Goal: Information Seeking & Learning: Learn about a topic

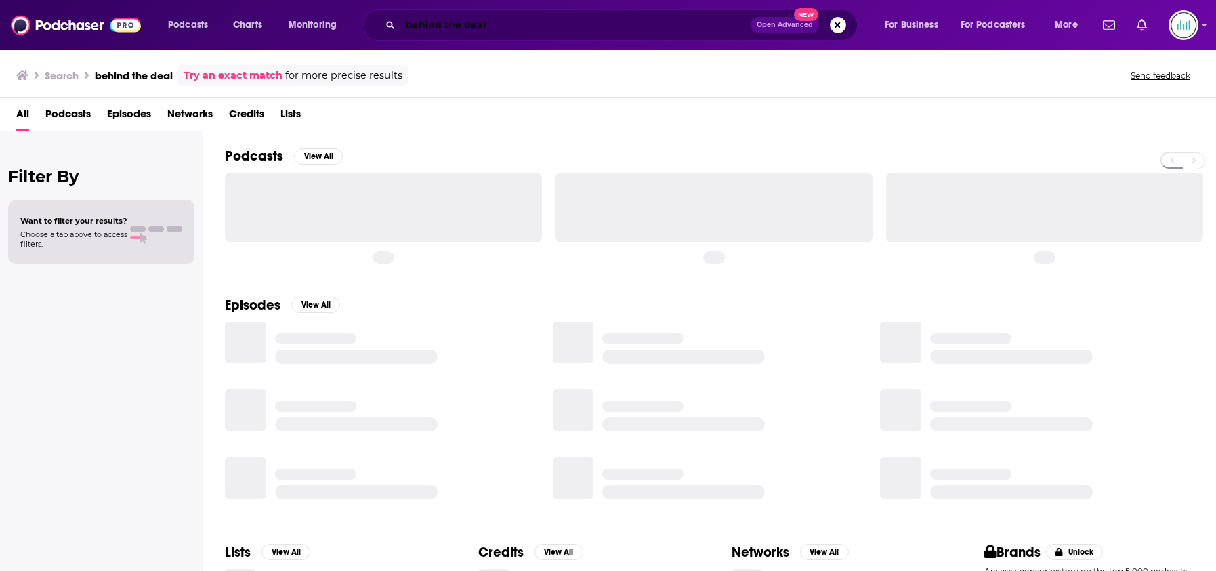
click at [427, 24] on input "behind the deal" at bounding box center [575, 25] width 350 height 22
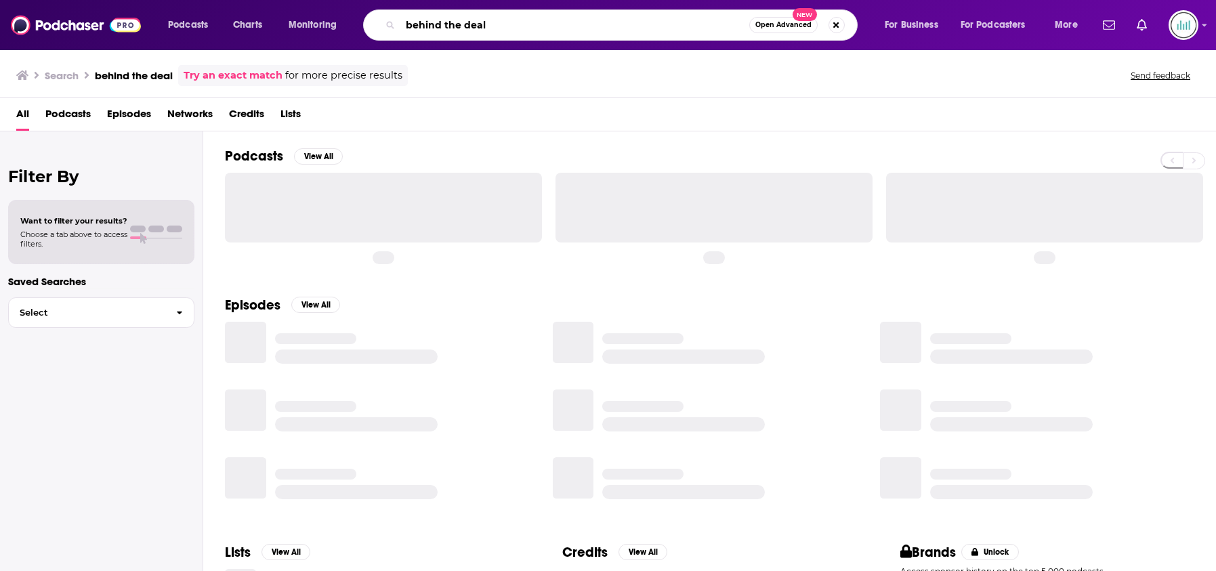
click at [427, 24] on input "behind the deal" at bounding box center [574, 25] width 349 height 22
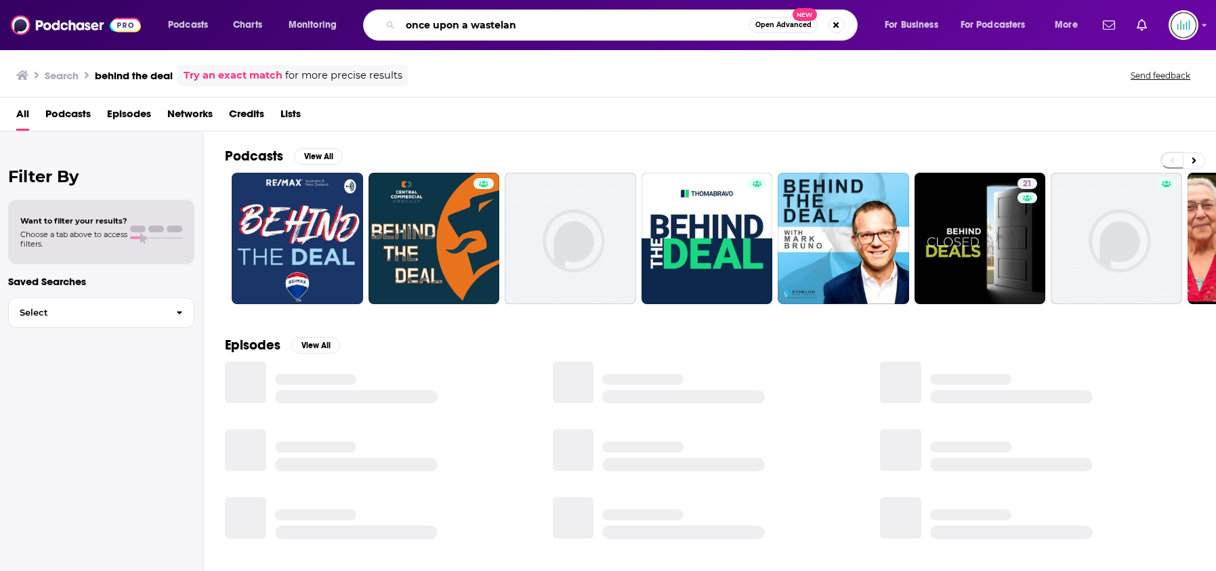
type input "once upon a wastelan"
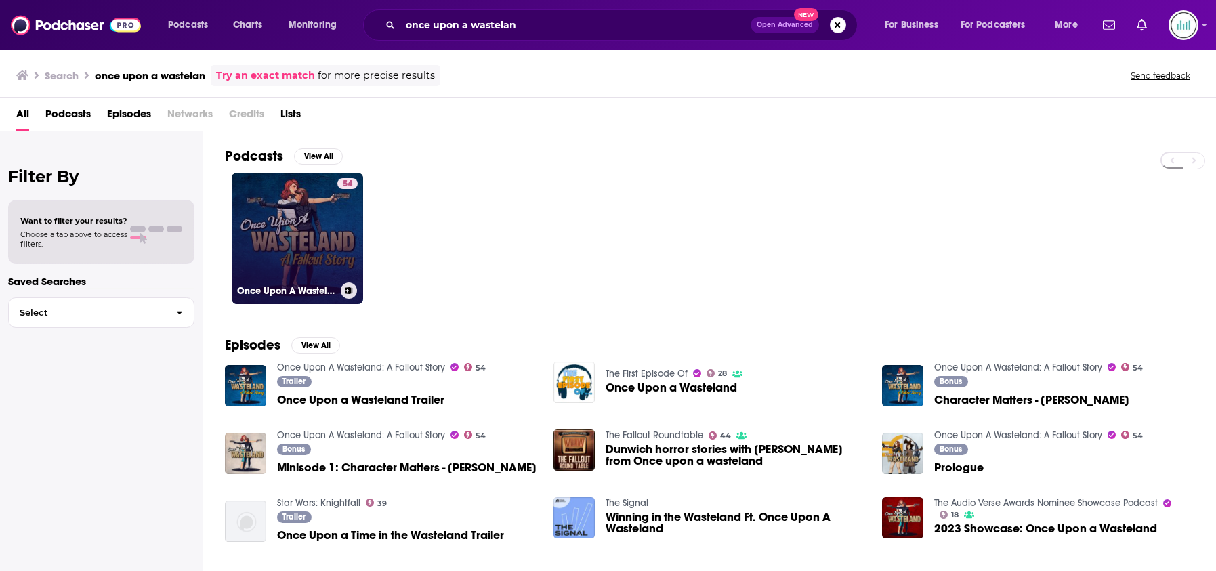
click at [312, 197] on link "54 Once Upon A Wasteland: A Fallout Story" at bounding box center [297, 238] width 131 height 131
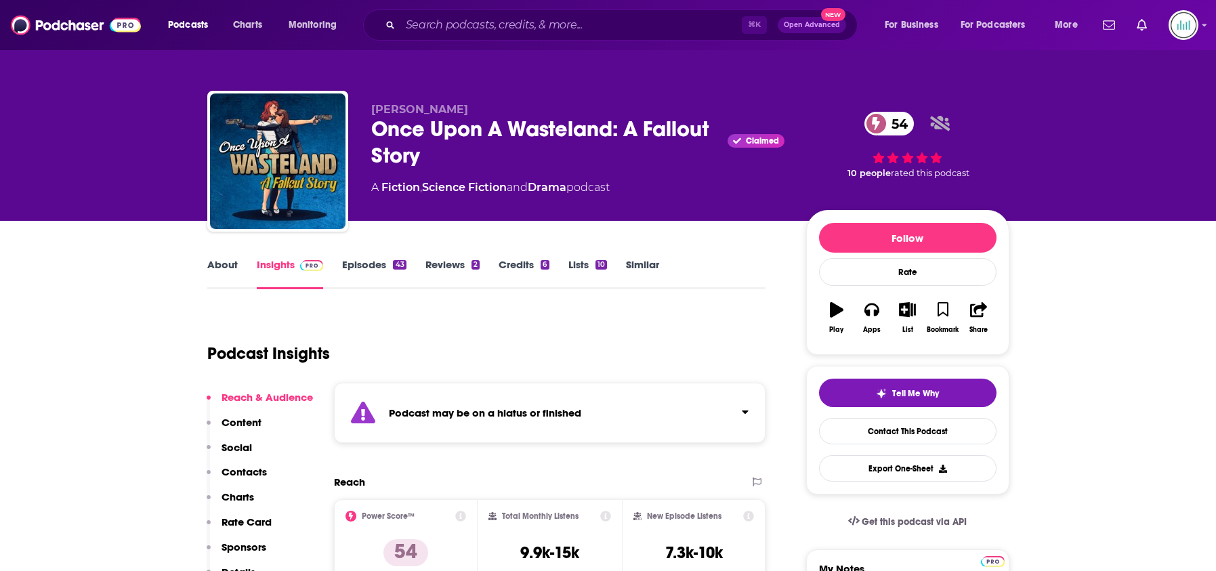
click at [227, 266] on link "About" at bounding box center [222, 273] width 30 height 31
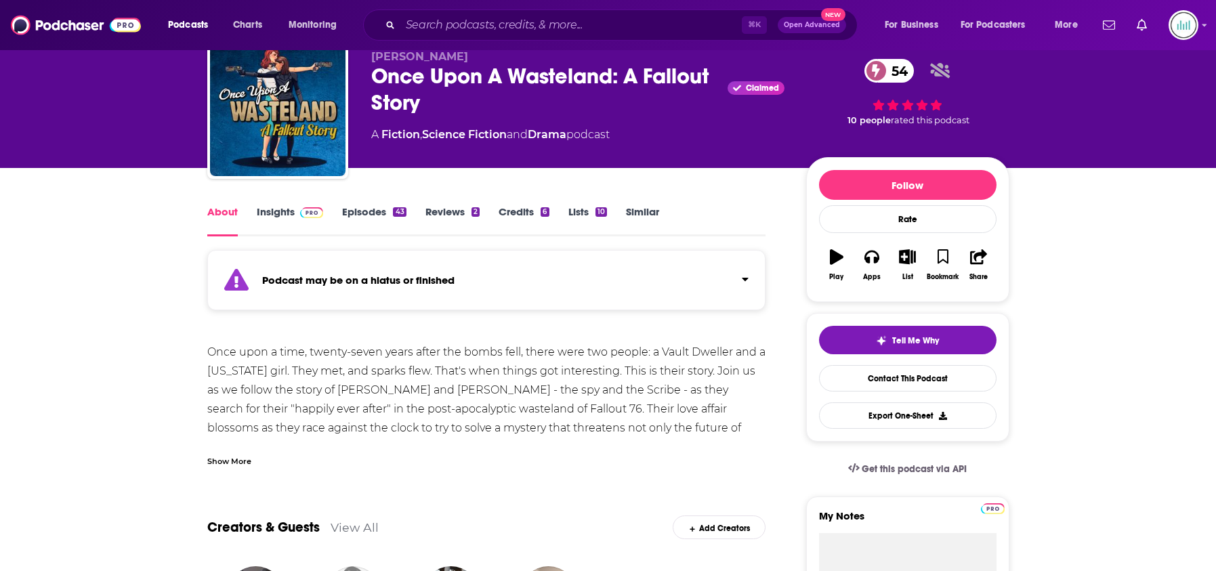
scroll to position [54, 0]
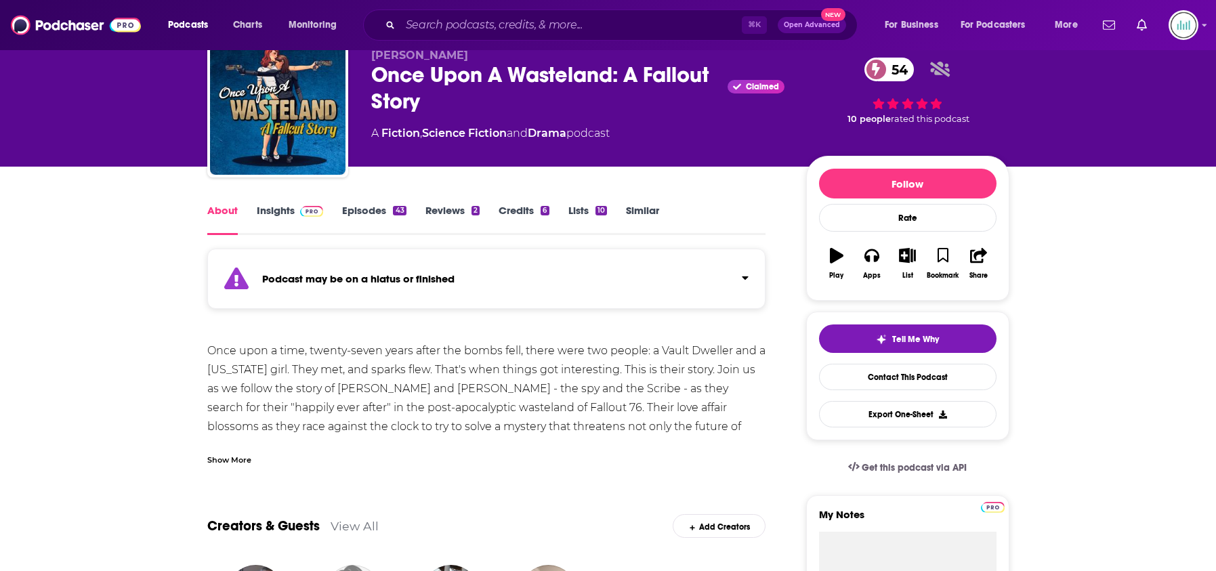
click at [283, 204] on link "Insights" at bounding box center [290, 219] width 67 height 31
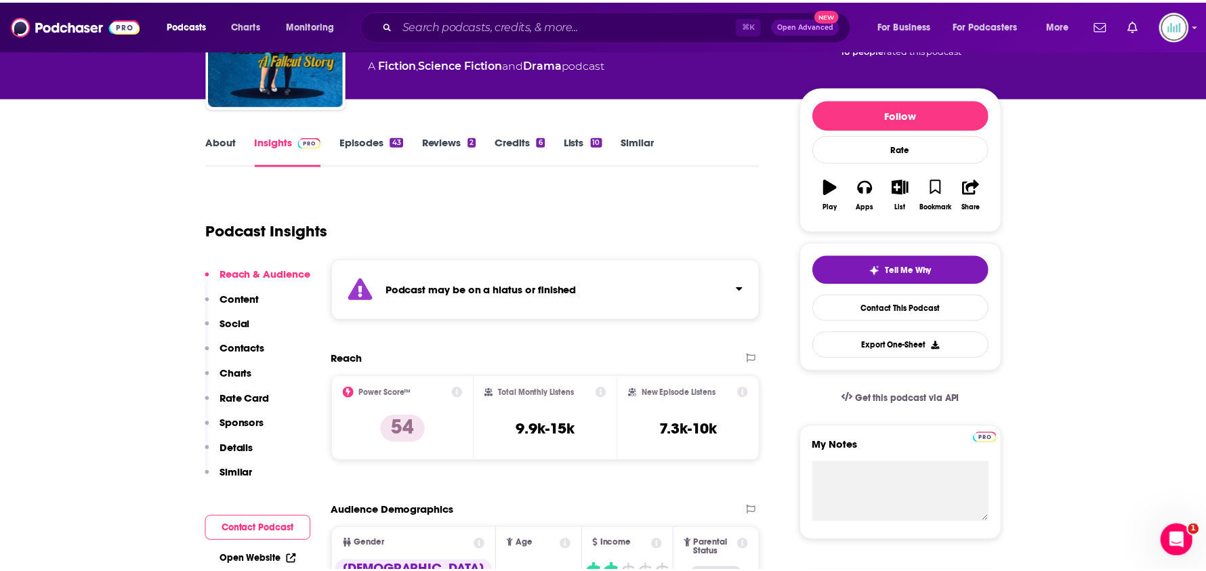
scroll to position [125, 0]
